Goal: Information Seeking & Learning: Learn about a topic

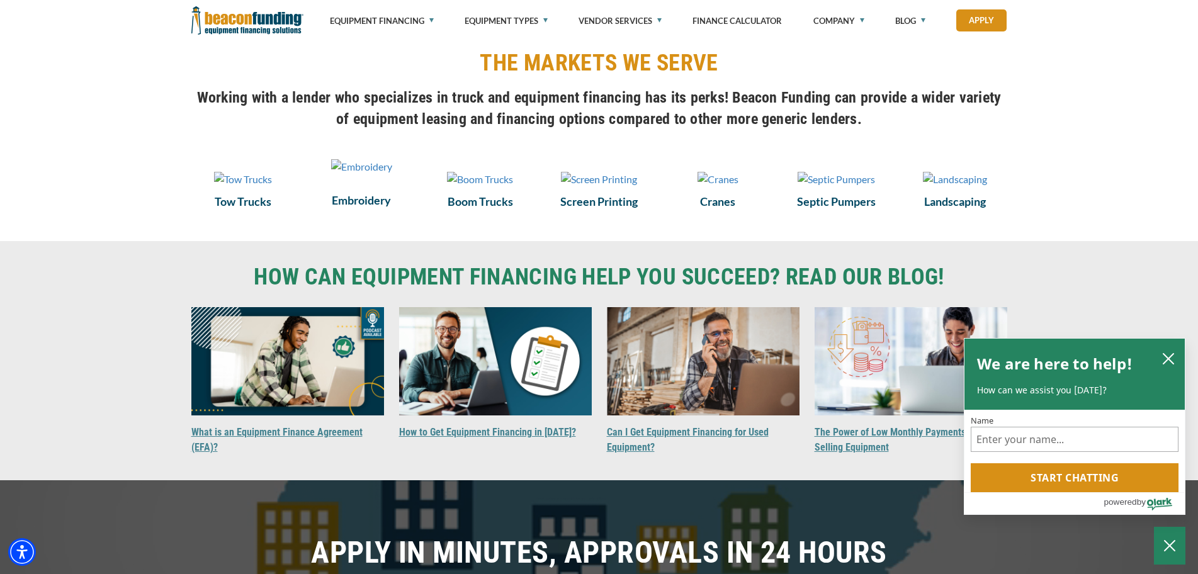
scroll to position [863, 0]
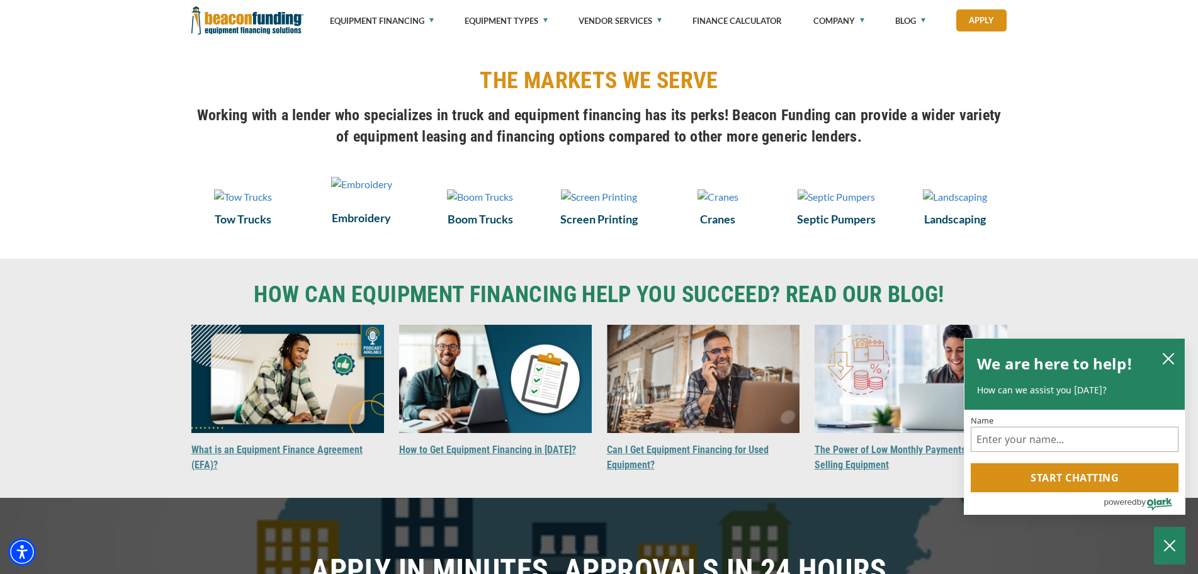
click at [357, 233] on div "Embroidery" at bounding box center [361, 201] width 119 height 64
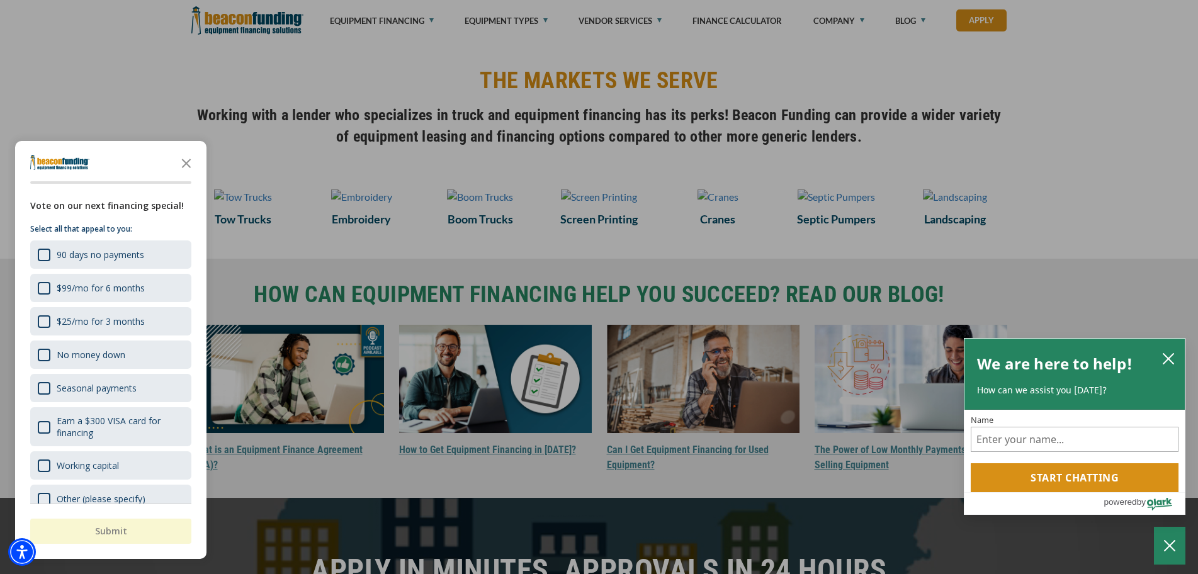
click at [358, 206] on div at bounding box center [599, 287] width 1198 height 574
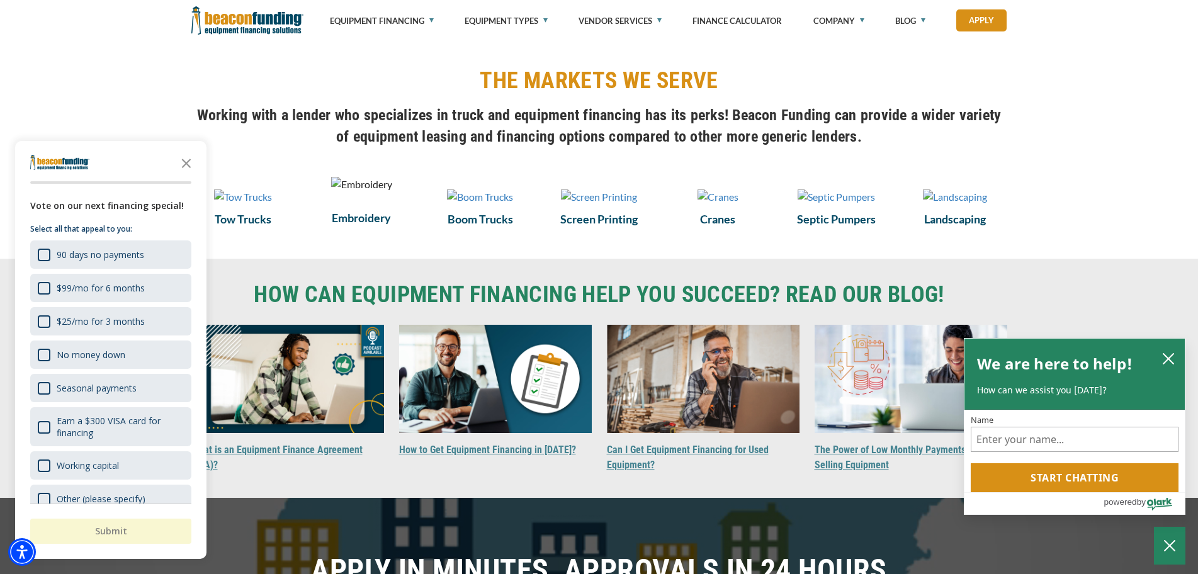
click at [358, 192] on img at bounding box center [361, 184] width 61 height 15
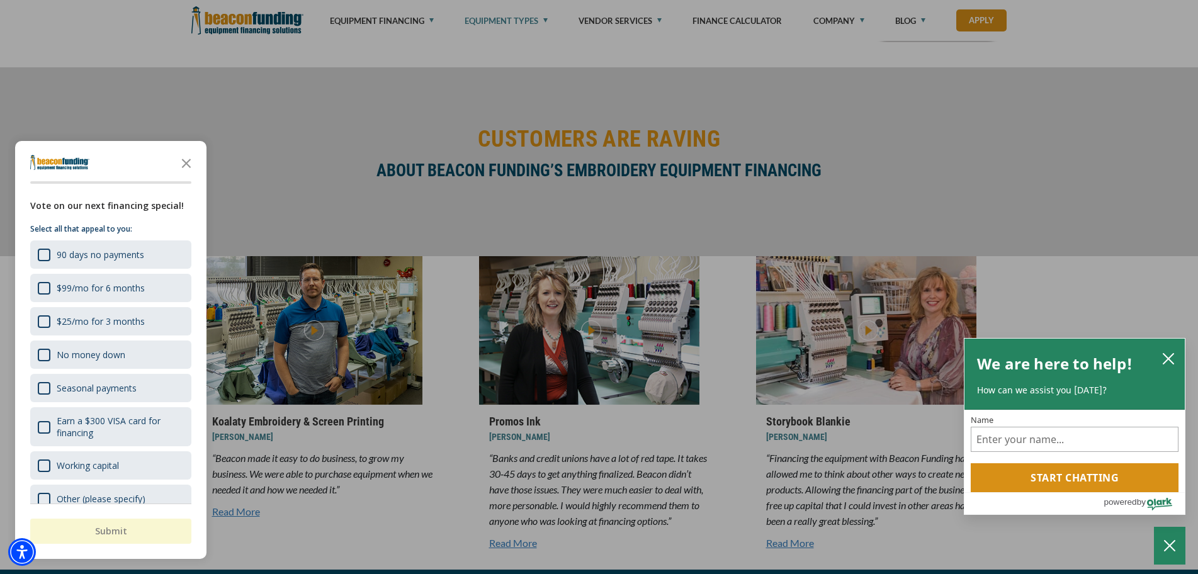
scroll to position [3707, 0]
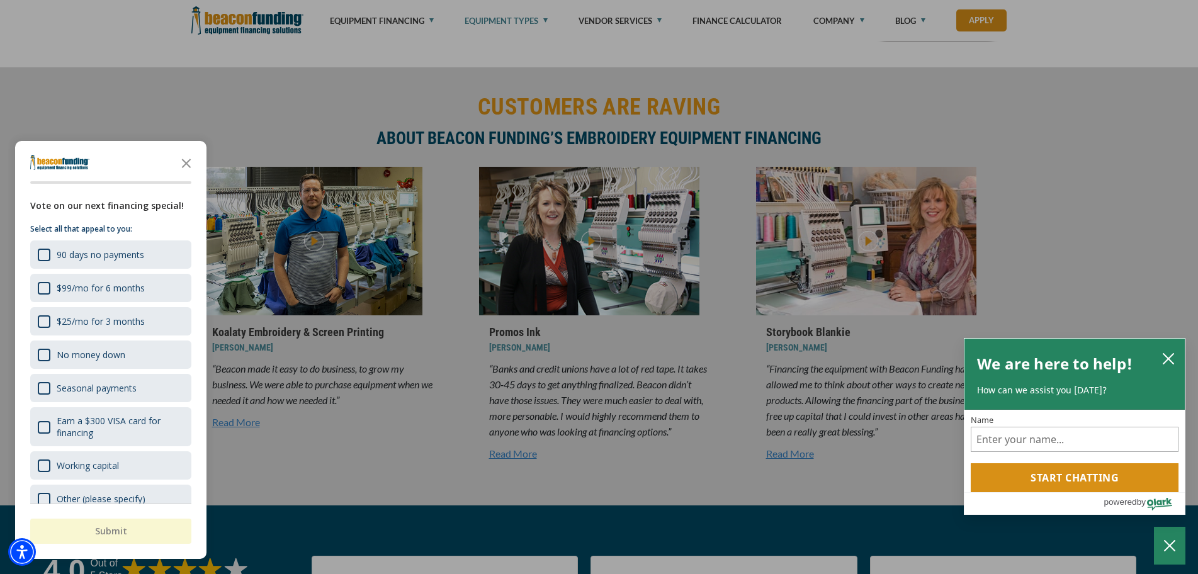
click at [287, 133] on div "button" at bounding box center [599, 287] width 1198 height 574
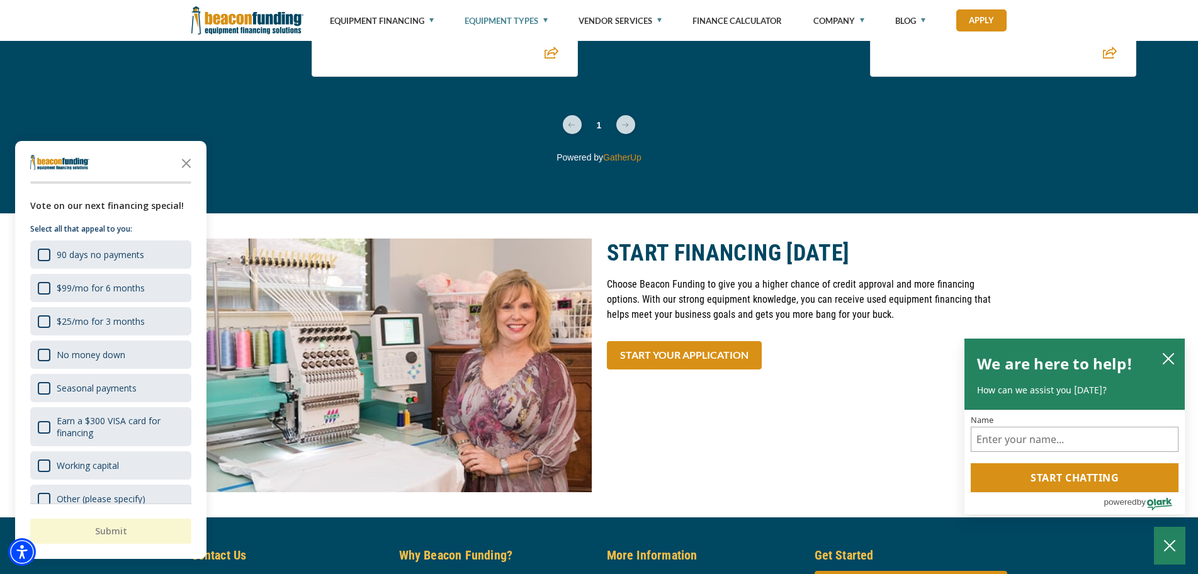
scroll to position [4462, 0]
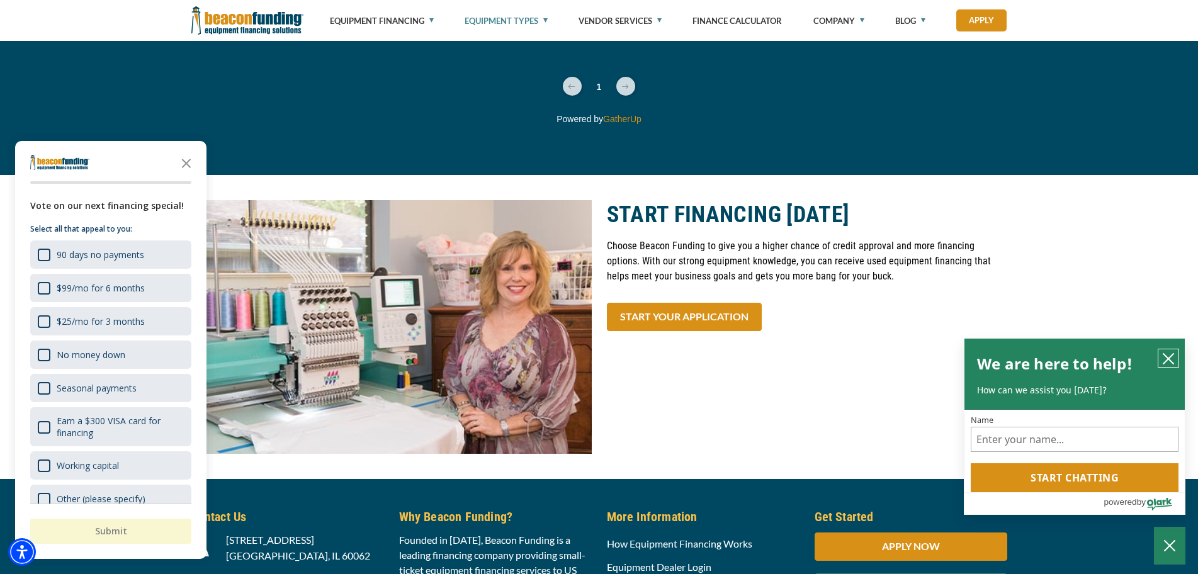
click at [1167, 354] on icon "close chatbox" at bounding box center [1168, 358] width 13 height 13
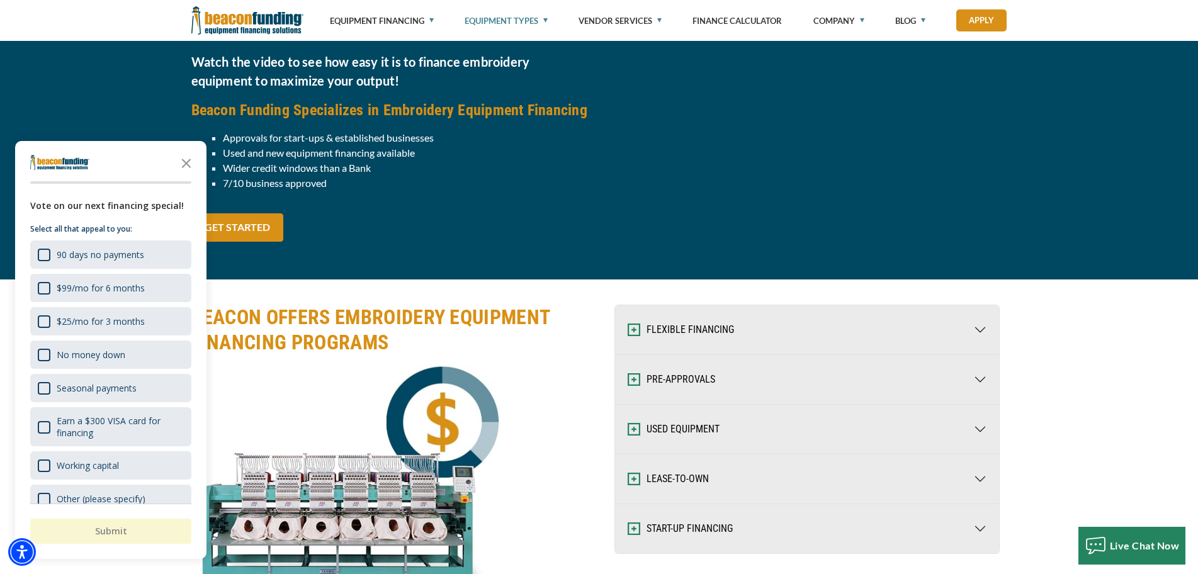
scroll to position [1392, 0]
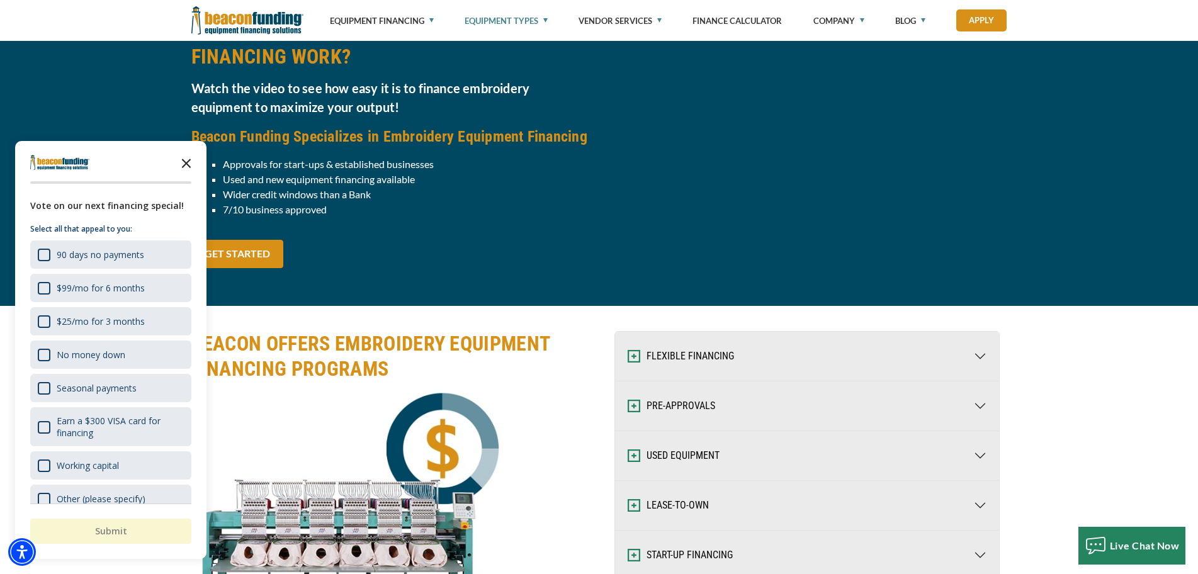
click at [184, 159] on icon "Close the survey" at bounding box center [186, 162] width 25 height 25
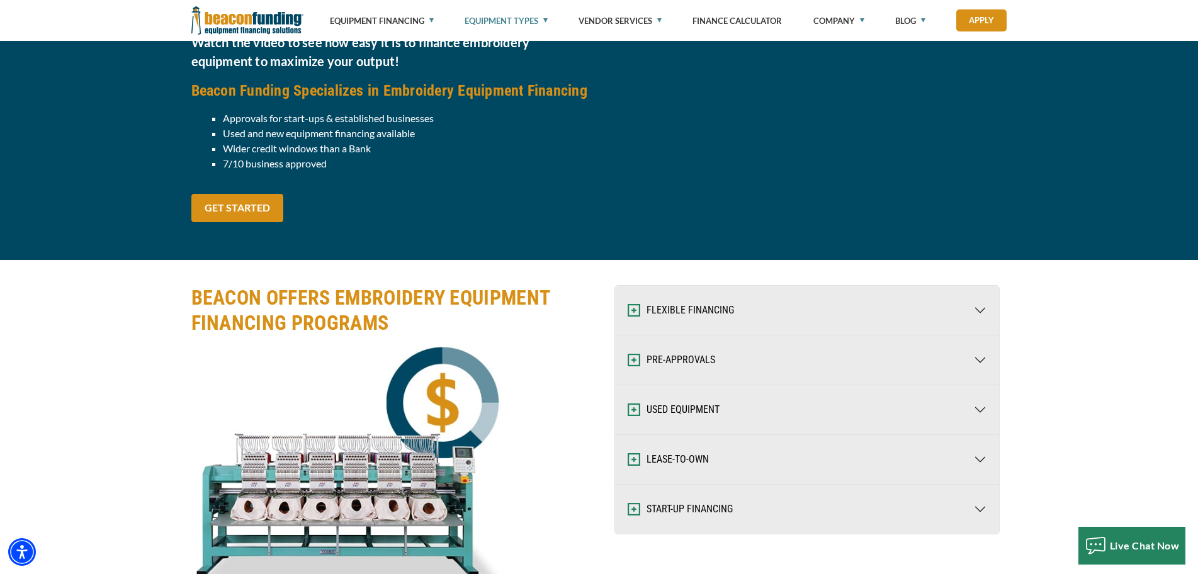
scroll to position [1448, 0]
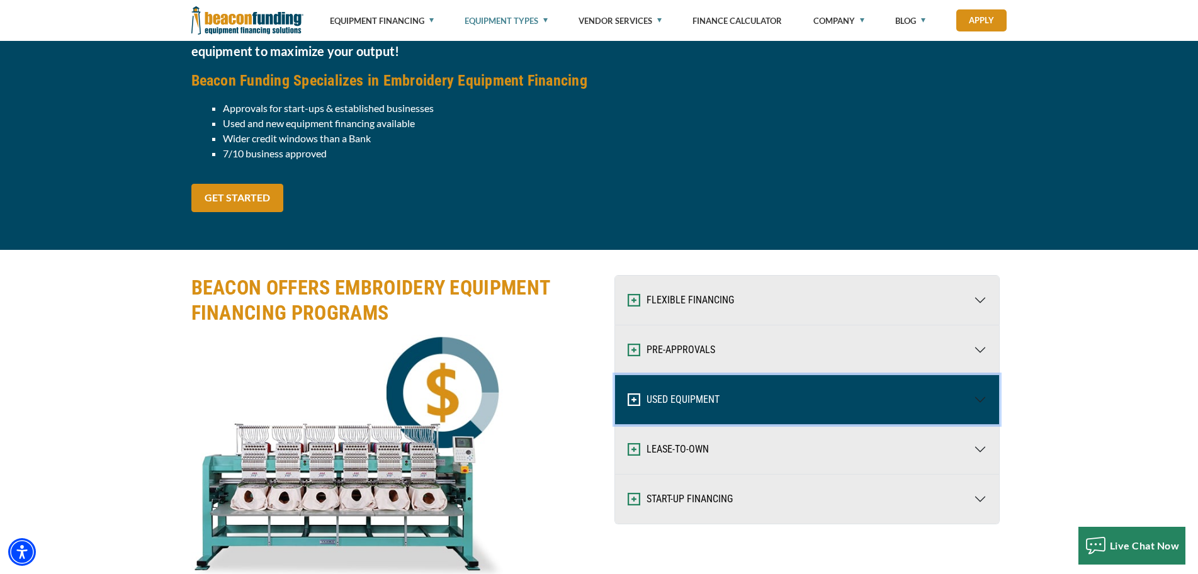
click at [709, 394] on button "USED EQUIPMENT" at bounding box center [807, 399] width 384 height 49
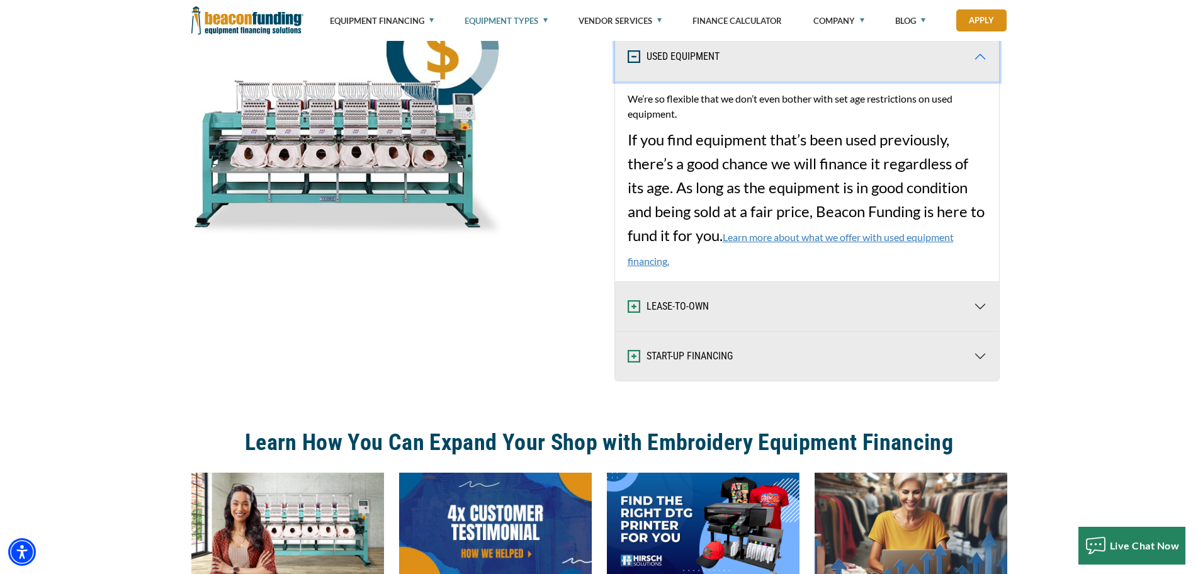
scroll to position [1825, 0]
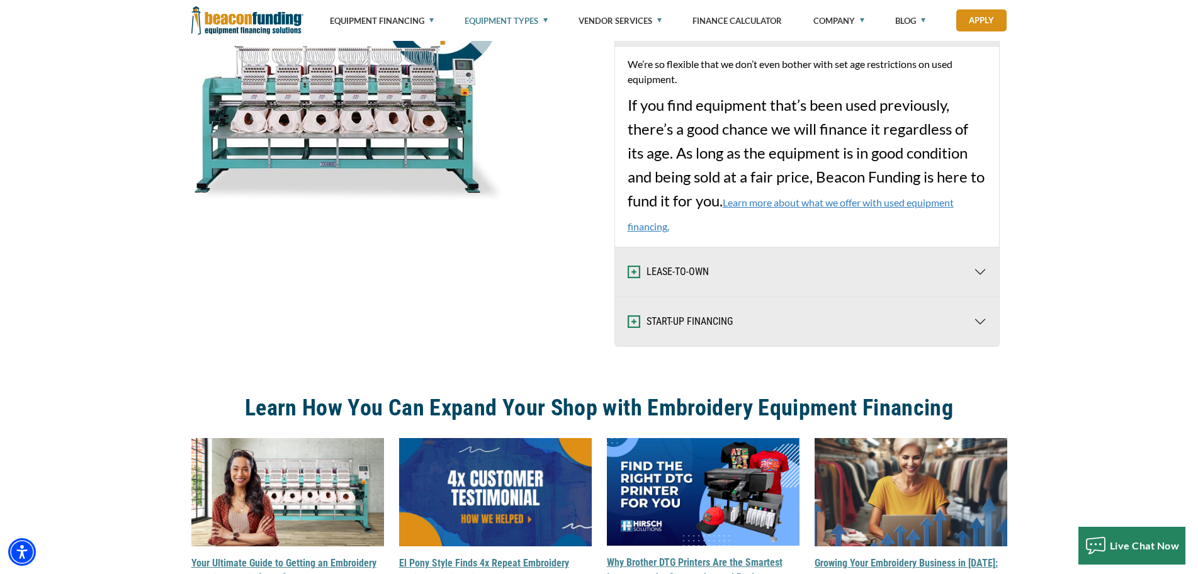
click at [398, 325] on div "BEACON OFFERS EMBROIDERY EQUIPMENT FINANCING PROGRAMS" at bounding box center [391, 121] width 415 height 449
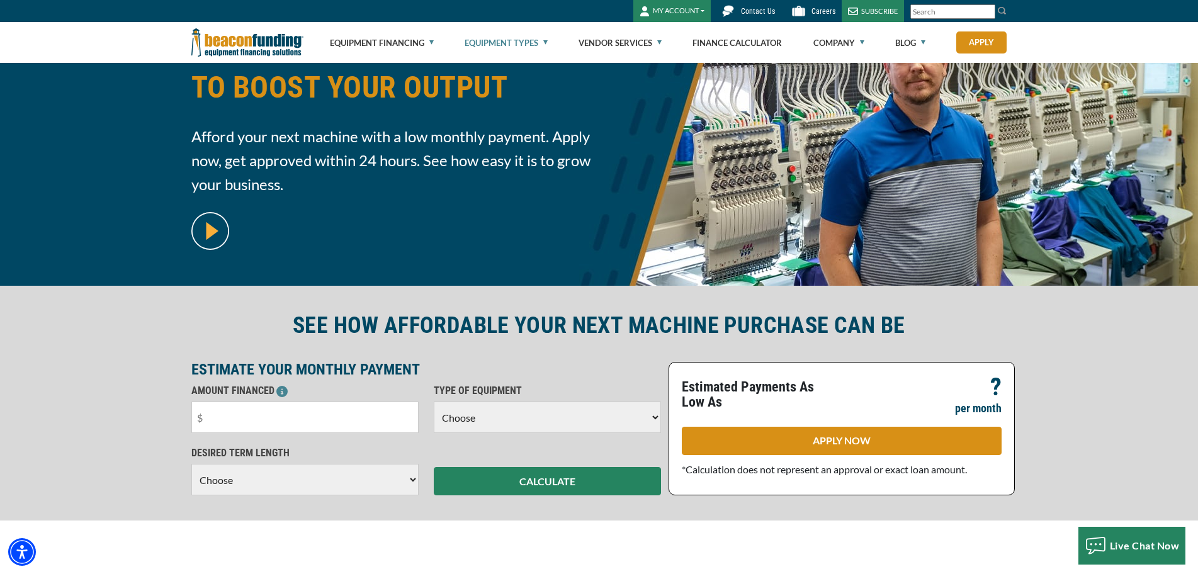
scroll to position [0, 0]
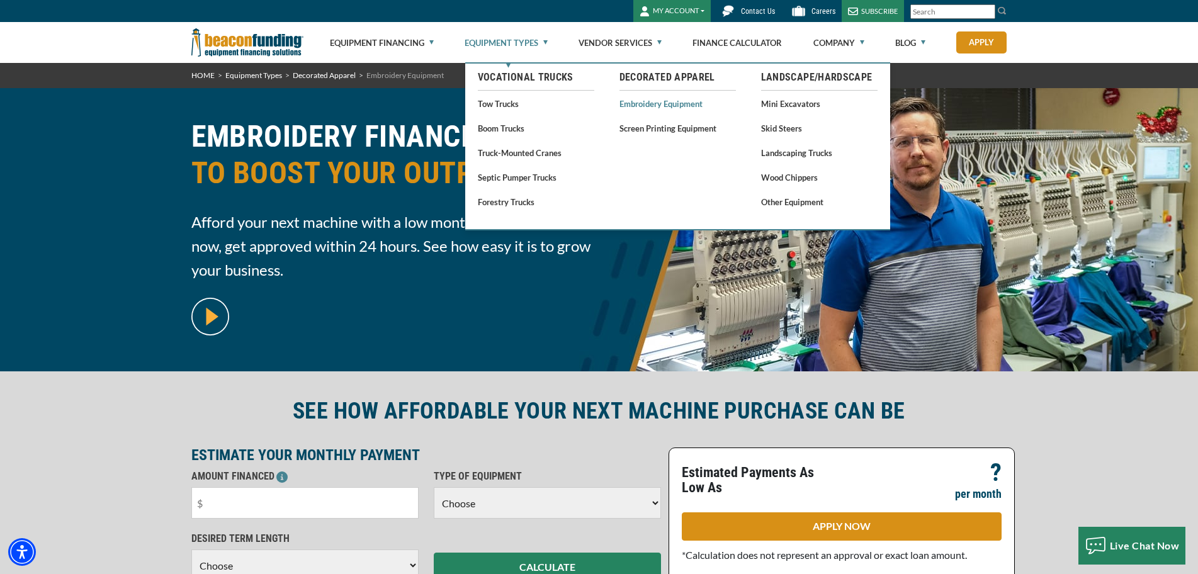
click at [686, 104] on link "Embroidery Equipment" at bounding box center [677, 104] width 116 height 16
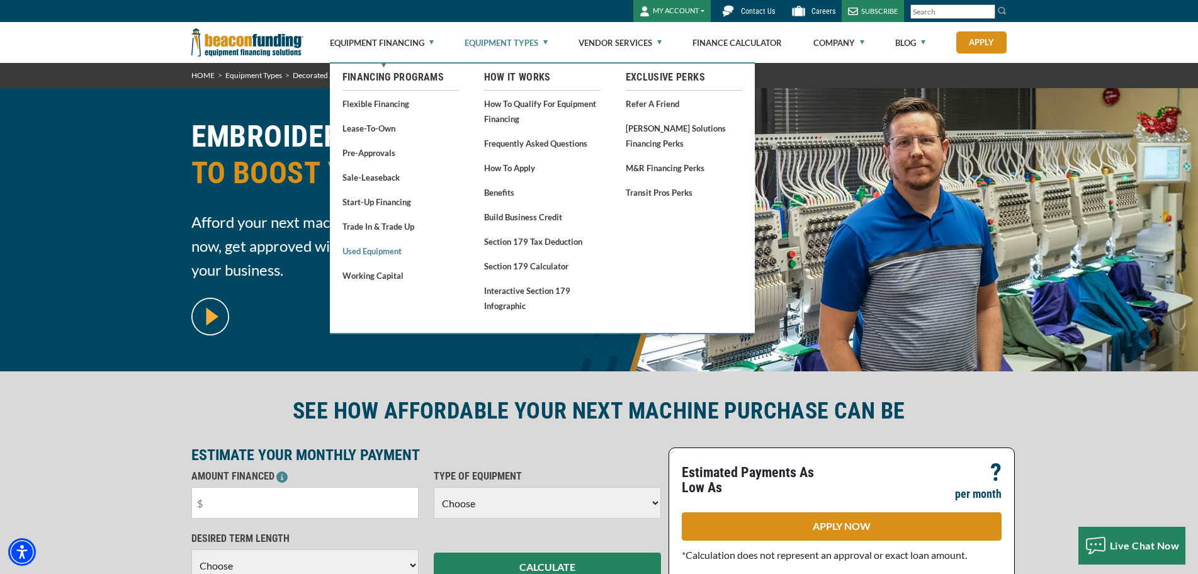
click at [380, 249] on link "Used Equipment" at bounding box center [400, 251] width 116 height 16
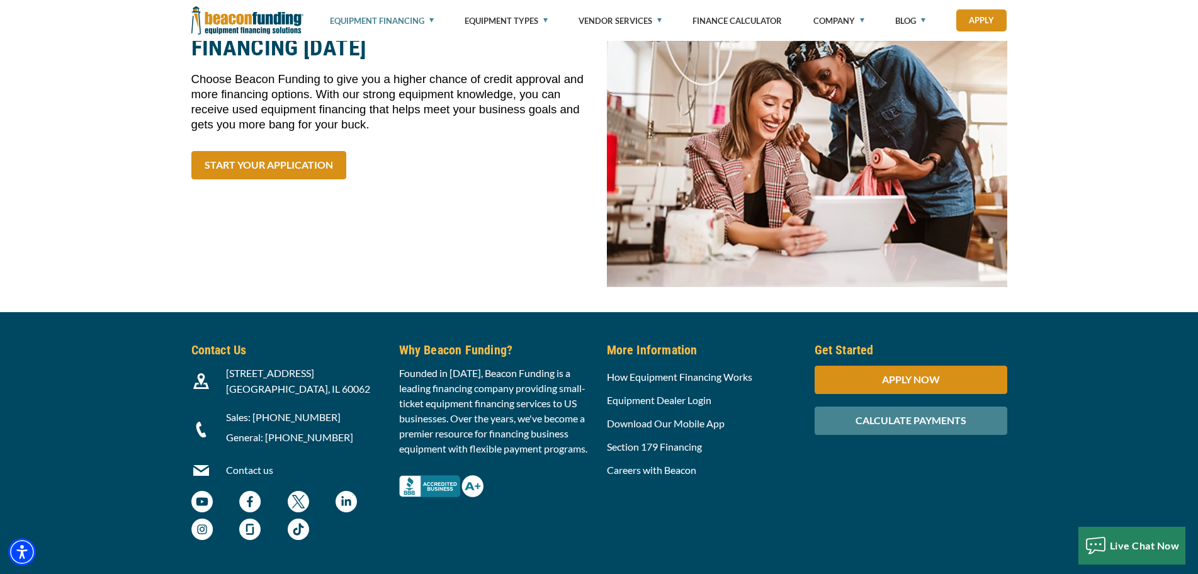
scroll to position [4171, 0]
